Goal: Check status: Check status

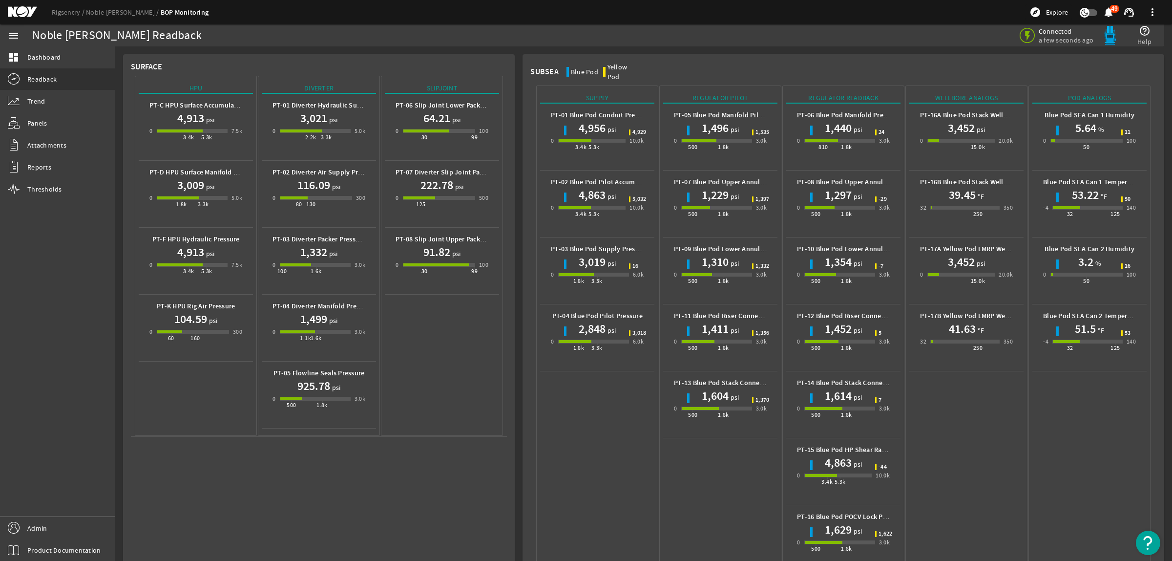
click at [22, 11] on mat-icon at bounding box center [30, 12] width 44 height 12
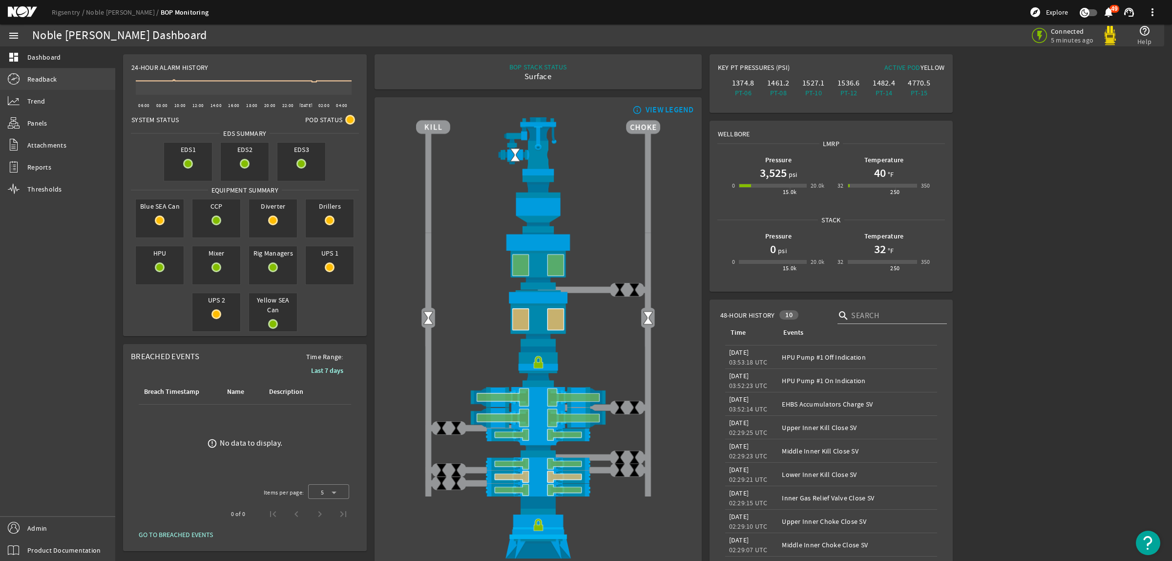
click at [45, 82] on span "Readback" at bounding box center [41, 79] width 29 height 10
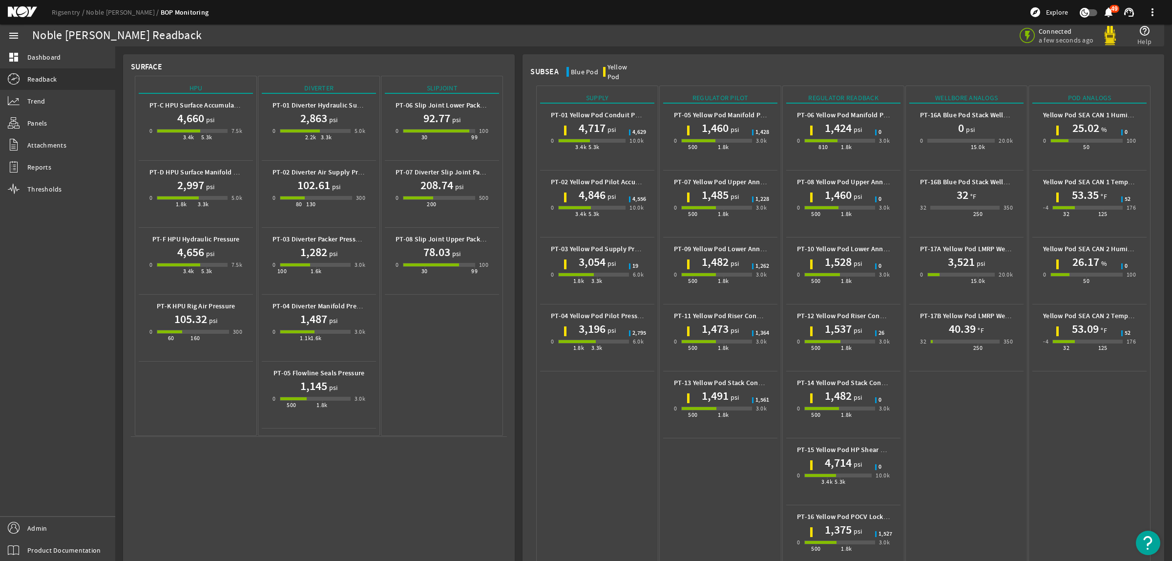
click at [23, 15] on mat-icon at bounding box center [30, 12] width 44 height 12
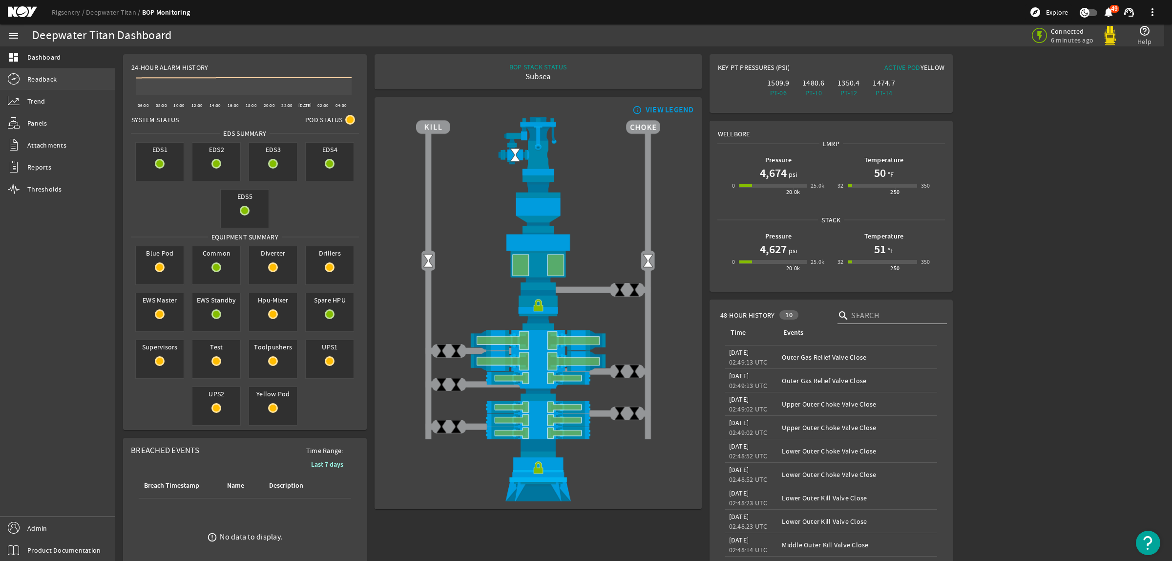
click at [27, 81] on span "Readback" at bounding box center [41, 79] width 29 height 10
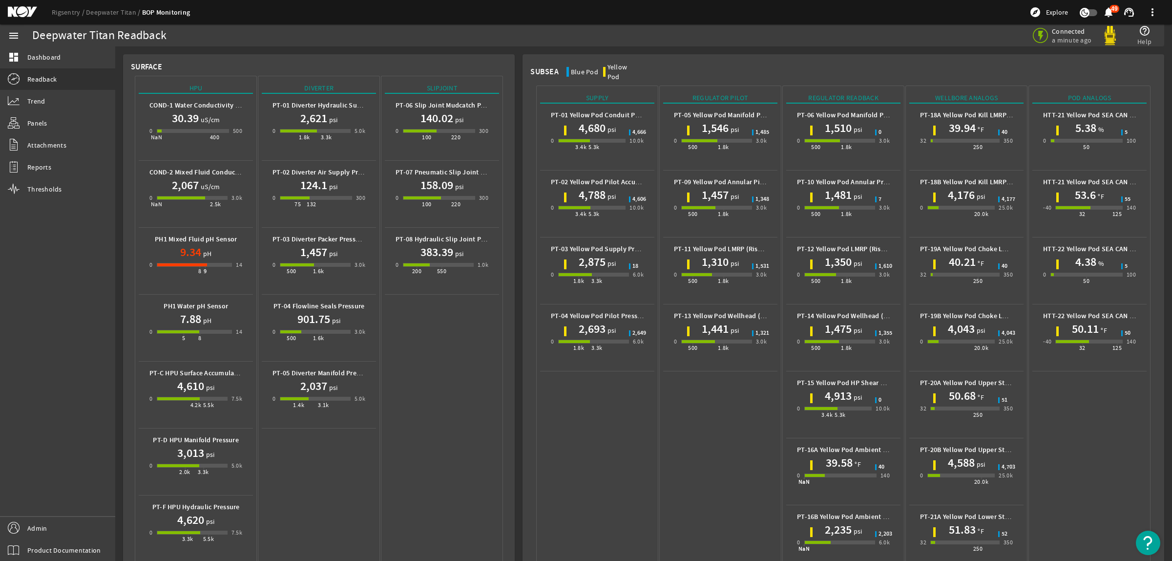
click at [25, 9] on mat-icon at bounding box center [30, 12] width 44 height 12
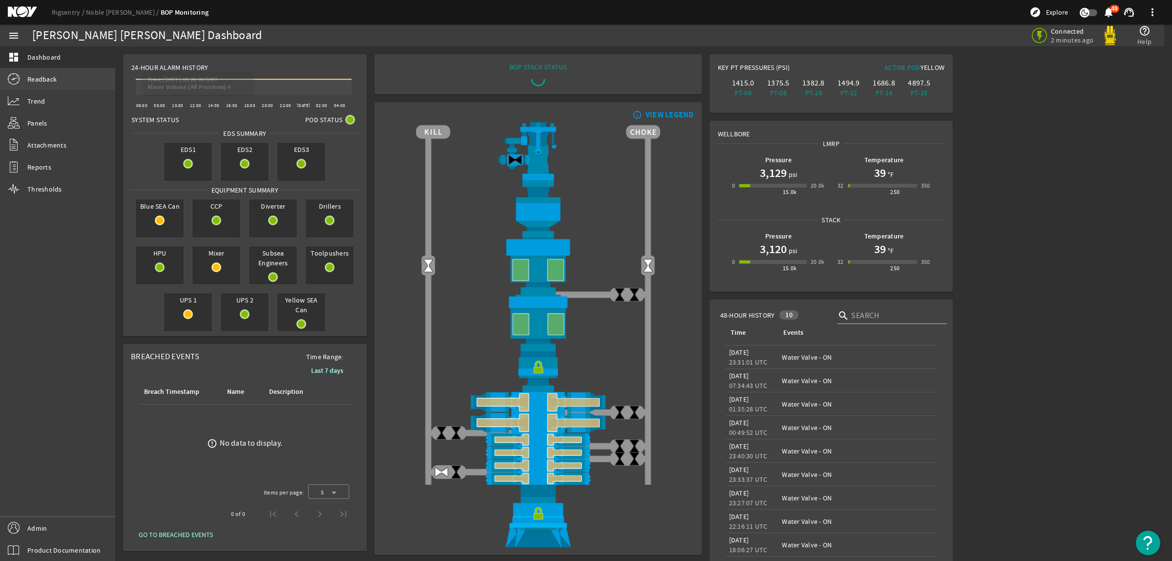
click at [49, 80] on span "Readback" at bounding box center [41, 79] width 29 height 10
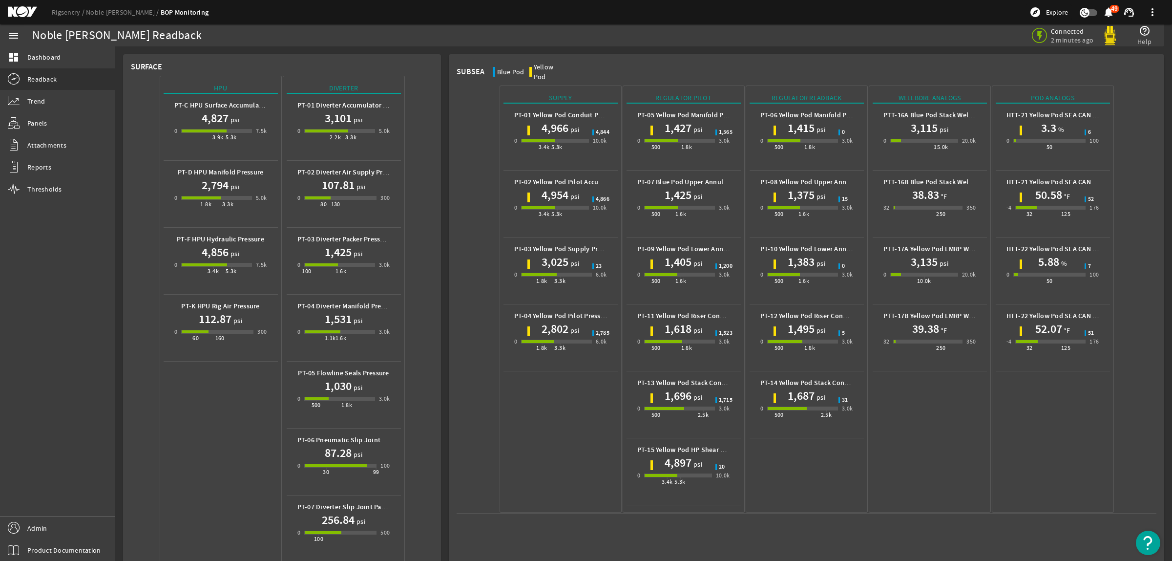
click at [29, 10] on mat-icon at bounding box center [30, 12] width 44 height 12
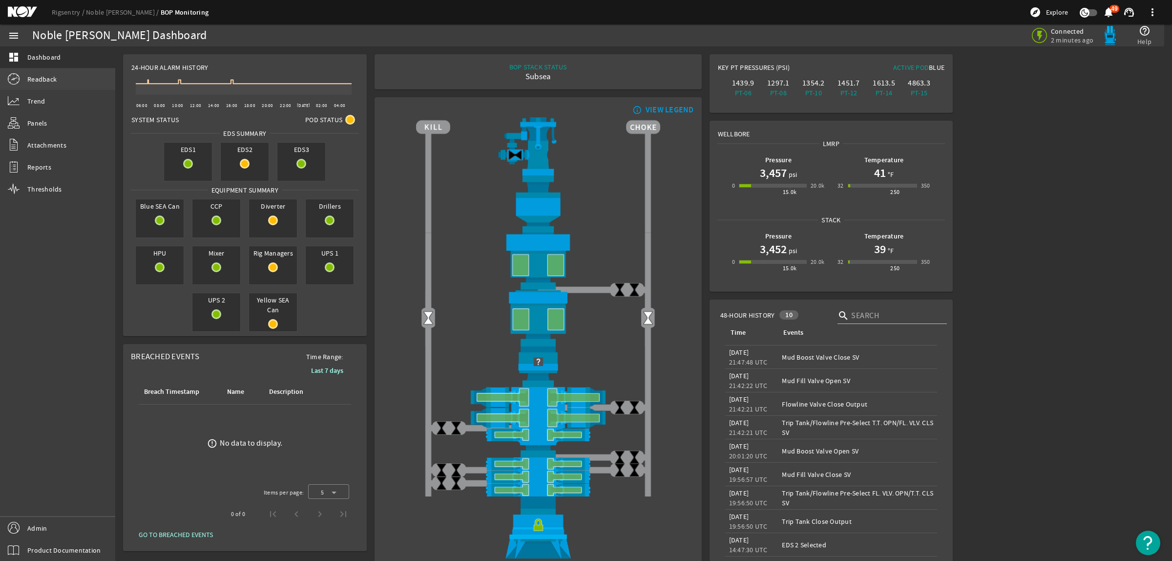
click at [38, 77] on span "Readback" at bounding box center [41, 79] width 29 height 10
